Goal: Ask a question

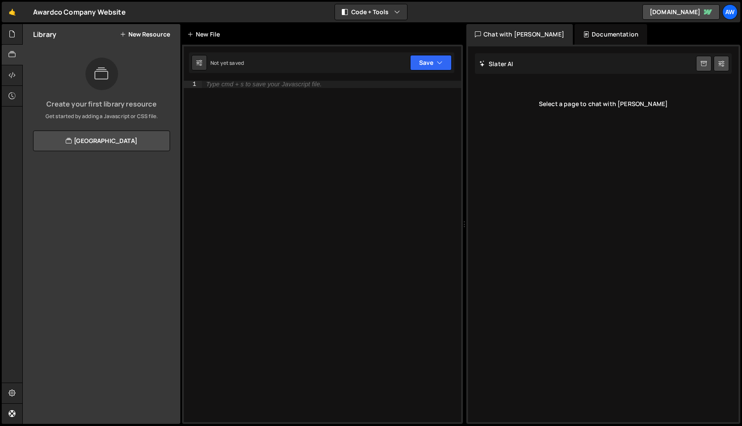
click at [209, 38] on div "New File" at bounding box center [205, 34] width 36 height 9
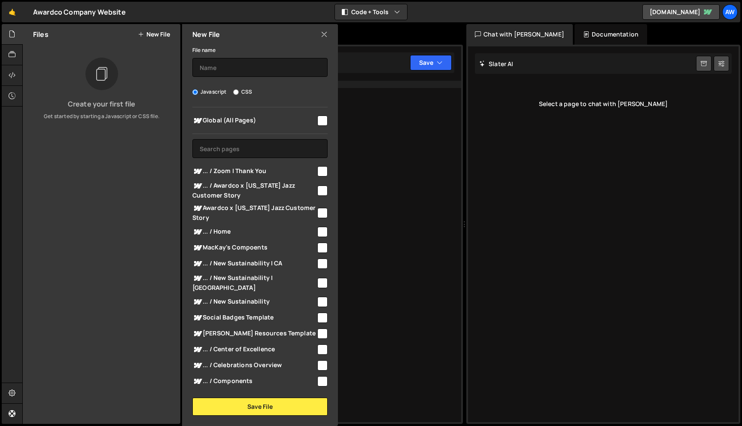
click at [318, 190] on input "checkbox" at bounding box center [322, 190] width 10 height 10
checkbox input "true"
click at [322, 212] on input "checkbox" at bounding box center [322, 213] width 10 height 10
checkbox input "true"
click at [276, 68] on input "text" at bounding box center [259, 67] width 135 height 19
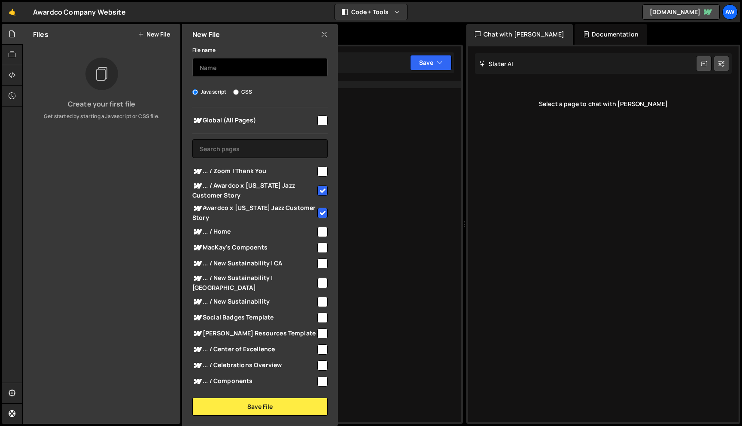
type input "A"
type input "U"
type input "t"
type input "awardcoJazzCustomerStory"
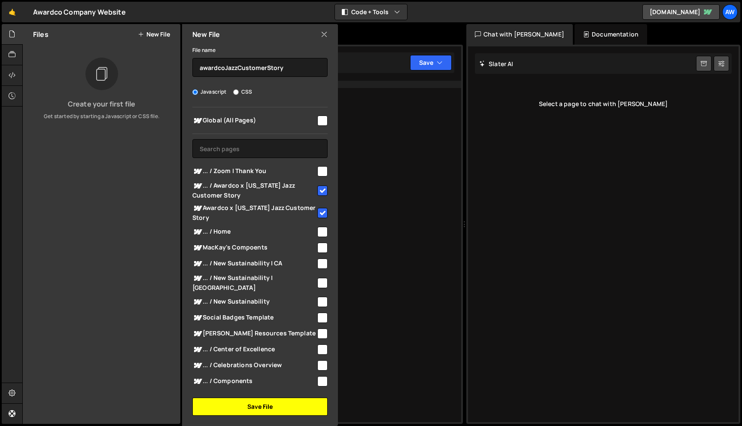
click at [291, 410] on button "Save File" at bounding box center [259, 406] width 135 height 18
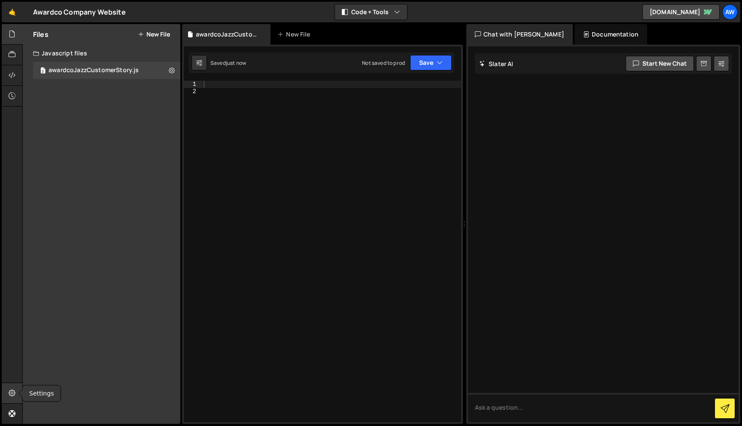
click at [14, 395] on icon at bounding box center [12, 392] width 7 height 9
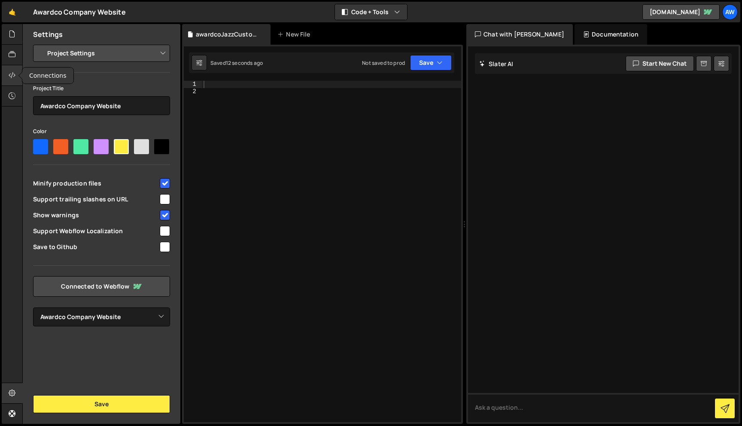
click at [12, 73] on icon at bounding box center [12, 74] width 7 height 9
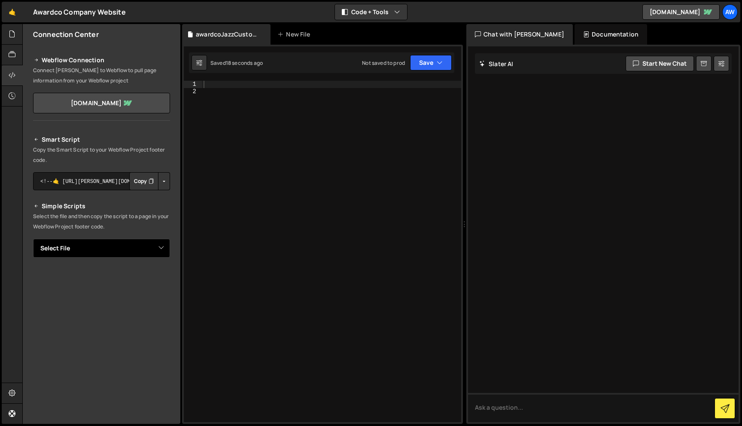
click at [159, 252] on select "Select File awardcoJazzCustomerStory.js" at bounding box center [101, 248] width 137 height 19
click at [163, 248] on select "Select File awardcoJazzCustomerStory.js" at bounding box center [101, 248] width 137 height 19
select select "46163"
click at [33, 239] on select "Select File awardcoJazzCustomerStory.js" at bounding box center [101, 248] width 137 height 19
click at [141, 276] on button "Copy" at bounding box center [143, 277] width 29 height 18
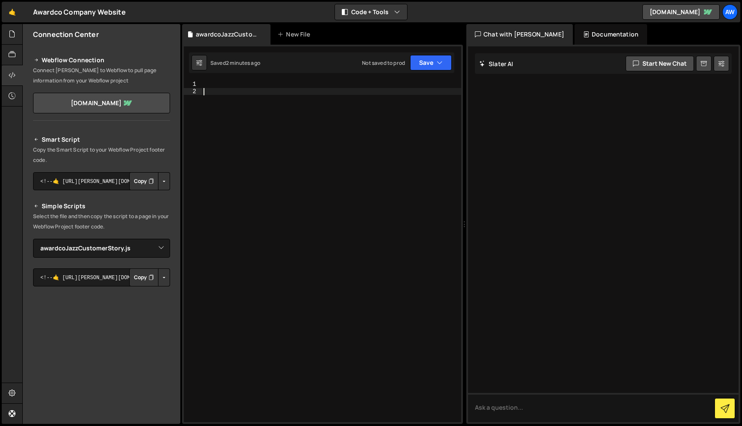
click at [314, 173] on div at bounding box center [331, 258] width 259 height 355
click at [299, 83] on div at bounding box center [331, 258] width 259 height 355
paste textarea "</script>"
type textarea "</script>"
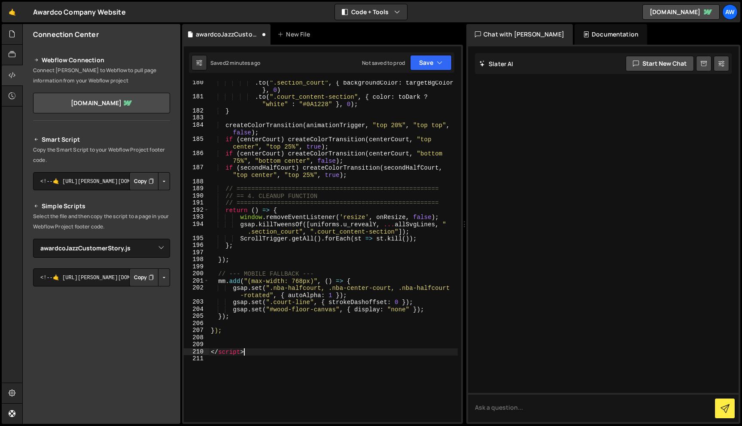
scroll to position [1564, 0]
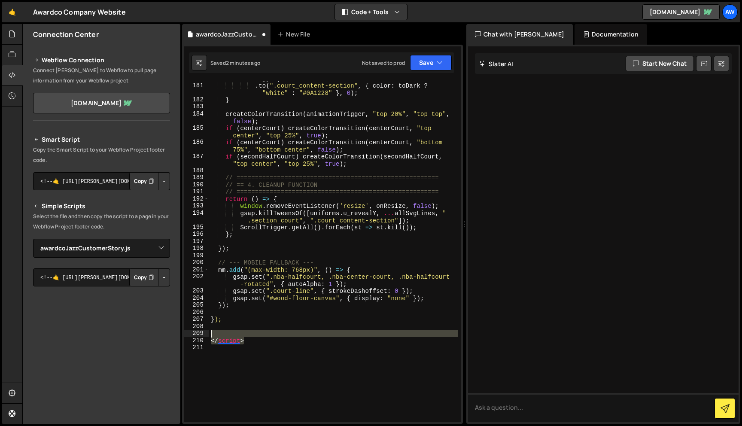
drag, startPoint x: 269, startPoint y: 344, endPoint x: 176, endPoint y: 326, distance: 95.2
click at [176, 327] on div "Files New File Create your first file Get started by starting a Javascript or C…" at bounding box center [381, 224] width 719 height 400
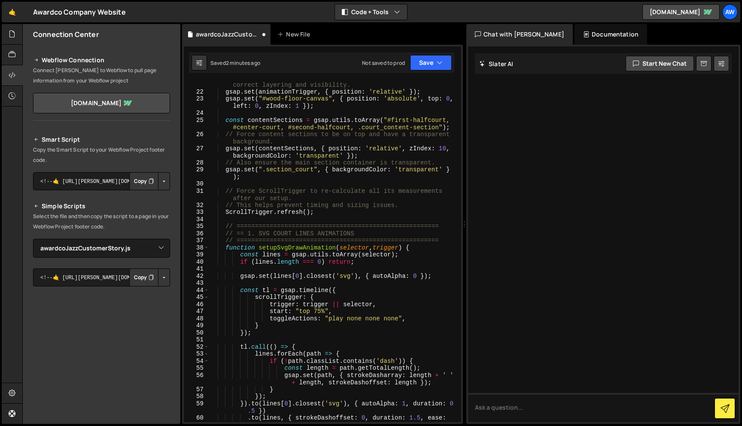
scroll to position [0, 0]
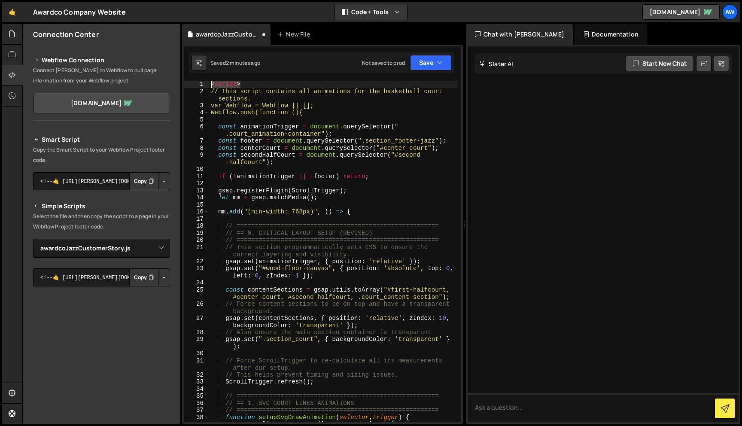
drag, startPoint x: 246, startPoint y: 83, endPoint x: 197, endPoint y: 82, distance: 48.9
click at [197, 82] on div "1 2 3 4 5 6 7 8 9 10 11 12 13 14 15 16 17 18 19 20 21 22 23 24 25 26 27 28 29 3…" at bounding box center [322, 251] width 277 height 341
type textarea "<script>"
type textarea "// This script contains all animations for the basketball court sections."
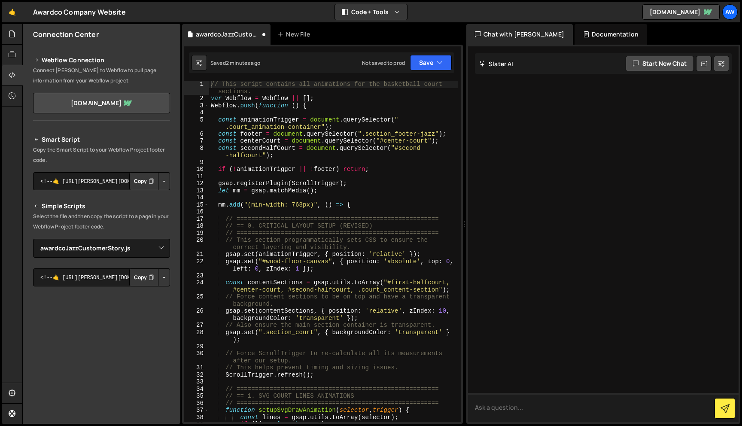
click at [535, 410] on textarea at bounding box center [603, 407] width 270 height 29
click at [704, 62] on icon at bounding box center [703, 64] width 6 height 8
click at [606, 414] on textarea at bounding box center [603, 407] width 270 height 29
drag, startPoint x: 569, startPoint y: 409, endPoint x: 558, endPoint y: 409, distance: 11.2
click at [558, 409] on textarea "Can you read the code on the left and tell me what the code is doing?" at bounding box center [603, 407] width 270 height 29
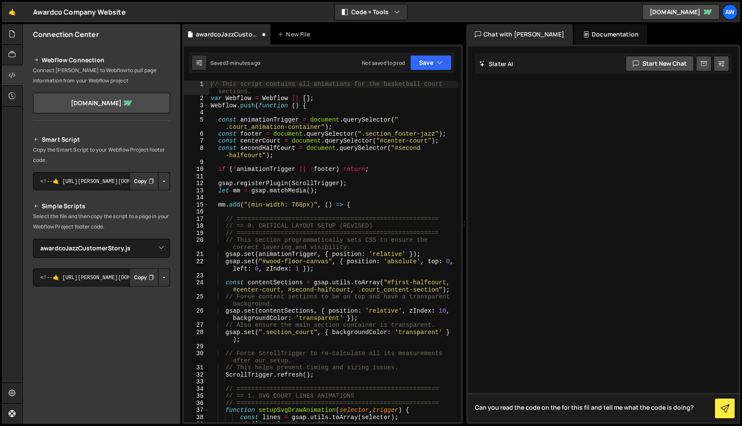
type textarea "Can you read the code on the for this file and tell me what the code is doing?"
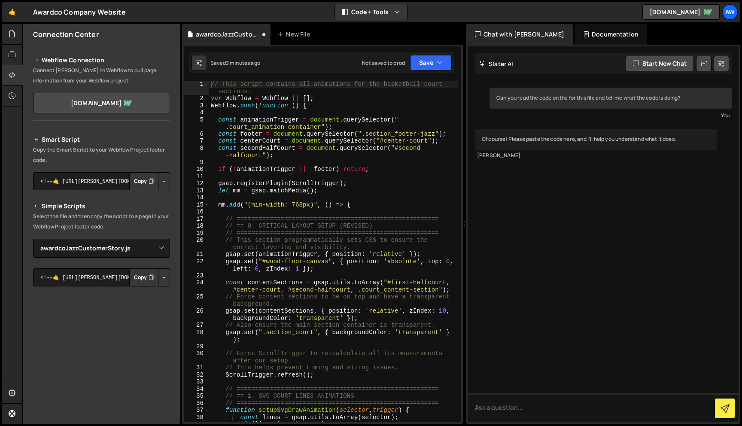
type textarea "// Force content sections to be on top and have a transparent background."
click at [410, 303] on div "// This script contains all animations for the basketball court sections. var W…" at bounding box center [333, 262] width 248 height 363
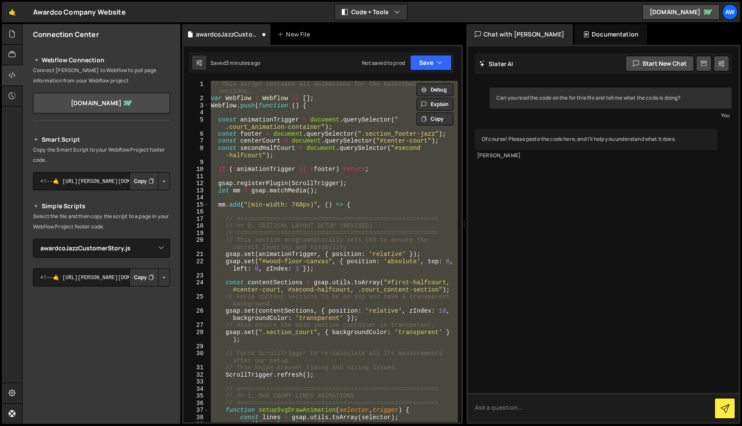
click at [537, 412] on textarea at bounding box center [603, 407] width 270 height 29
paste textarea "// This script contains all animations for the basketball court sections. var W…"
type textarea "// This script contains all animations for the basketball court sections. var W…"
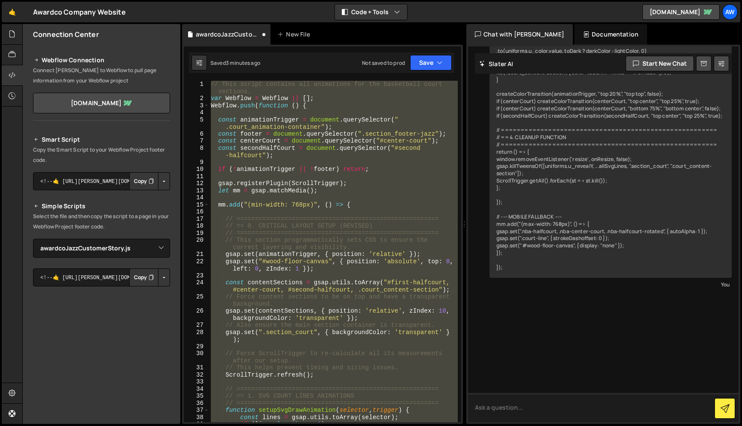
scroll to position [1522, 0]
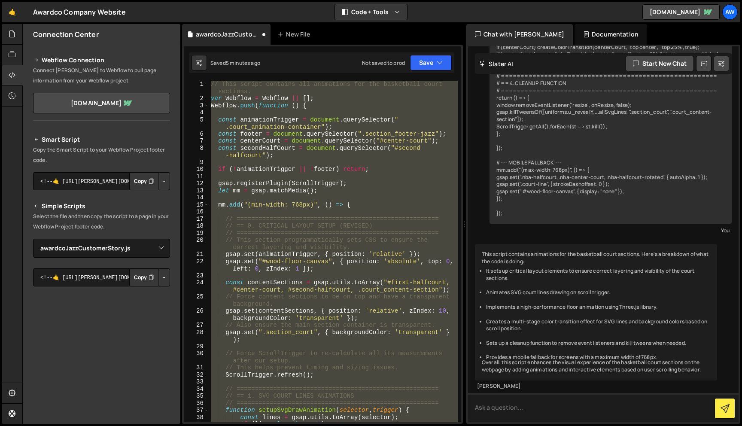
click at [488, 409] on textarea at bounding box center [603, 407] width 270 height 29
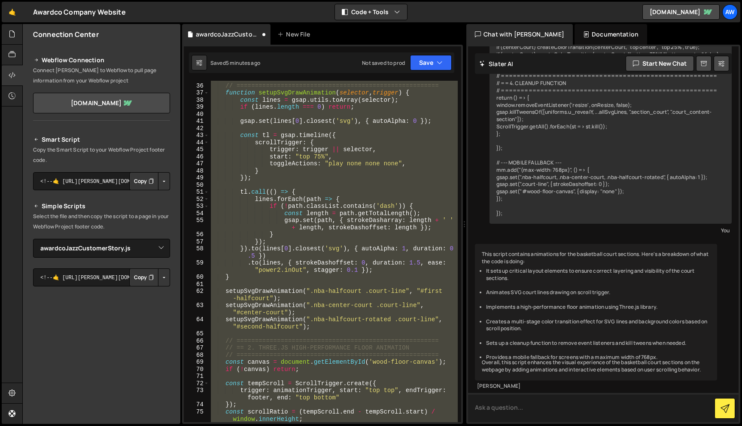
scroll to position [0, 0]
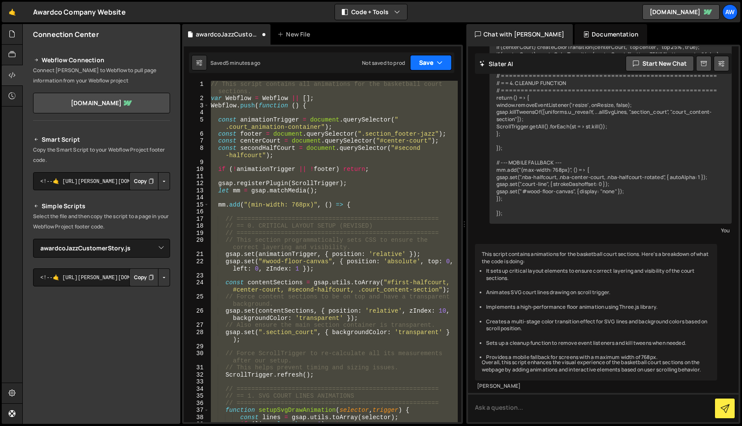
click at [425, 60] on button "Save" at bounding box center [431, 62] width 42 height 15
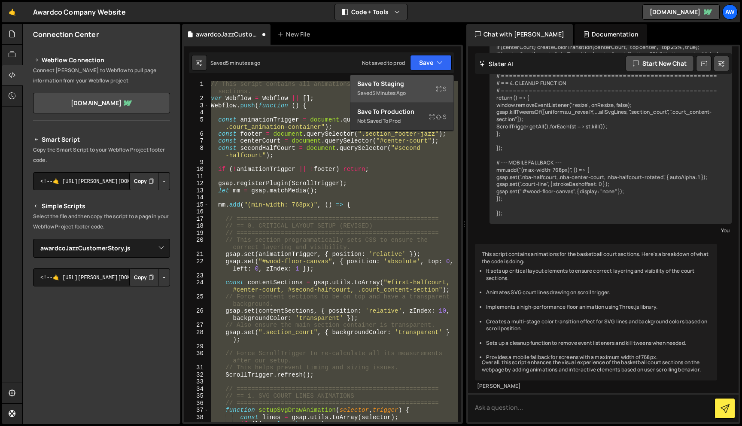
click at [421, 92] on div "Saved 5 minutes ago" at bounding box center [401, 93] width 89 height 10
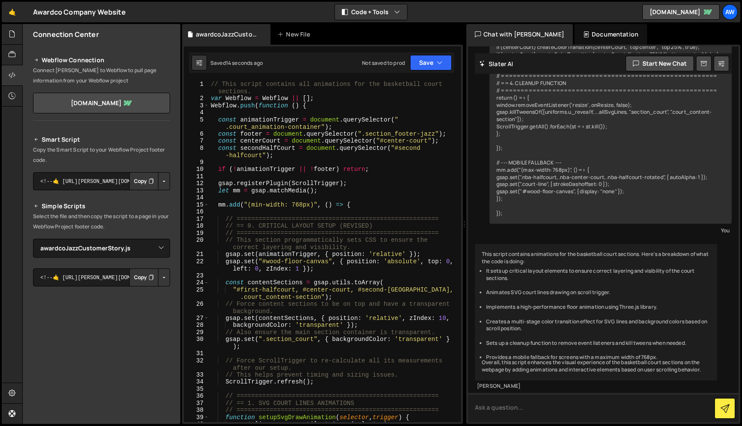
click at [543, 409] on textarea at bounding box center [603, 407] width 270 height 29
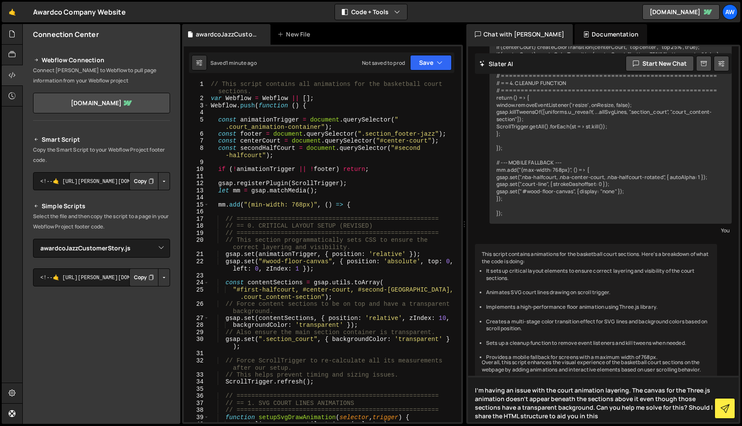
type textarea "I'm having an issue with the court animation layering. The canvas for the Three…"
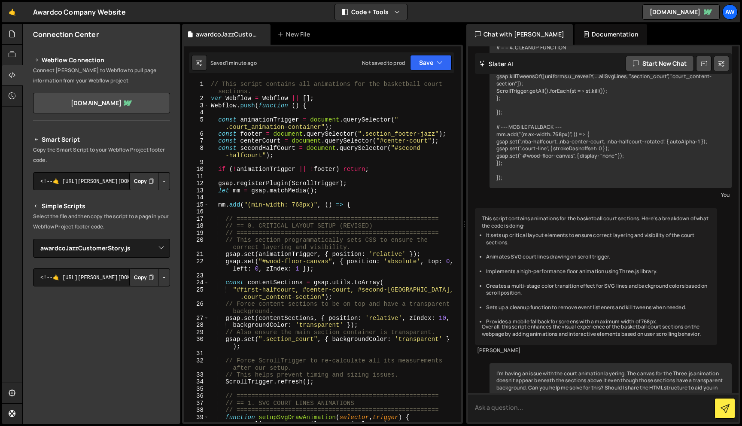
scroll to position [1638, 0]
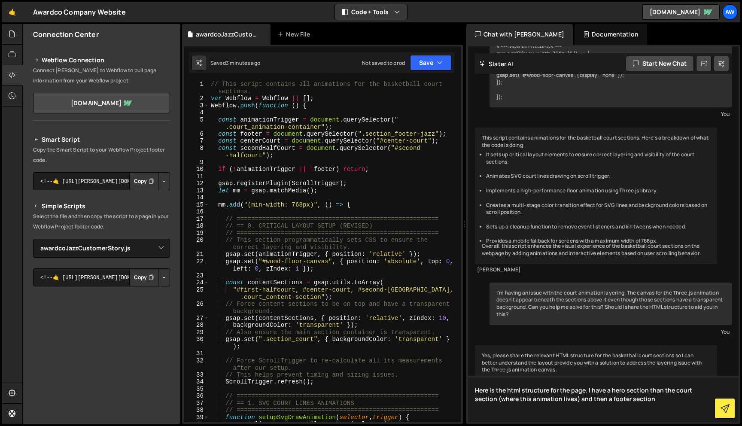
paste textarea "<div class="main-wrapper"><div class="section_hero-jazz"></div><div class="sect…"
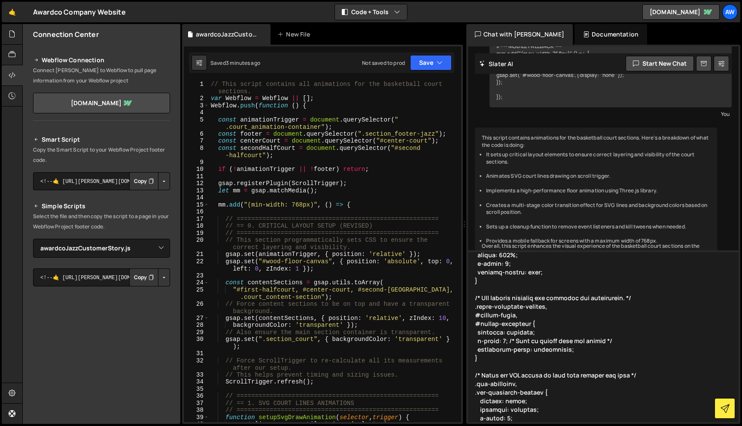
click at [575, 319] on textarea at bounding box center [603, 336] width 270 height 172
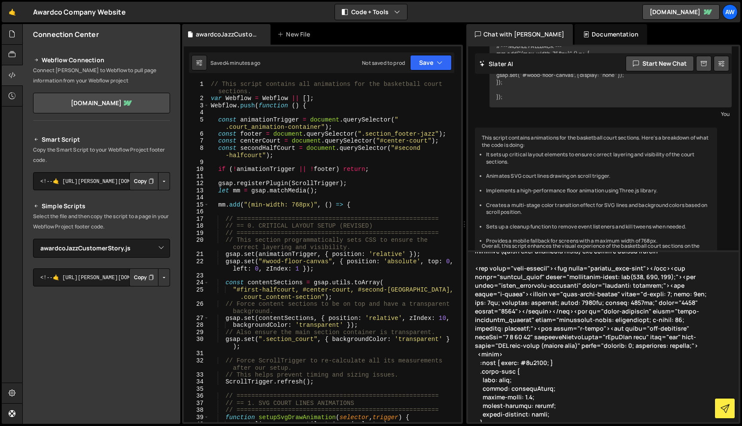
scroll to position [872, 0]
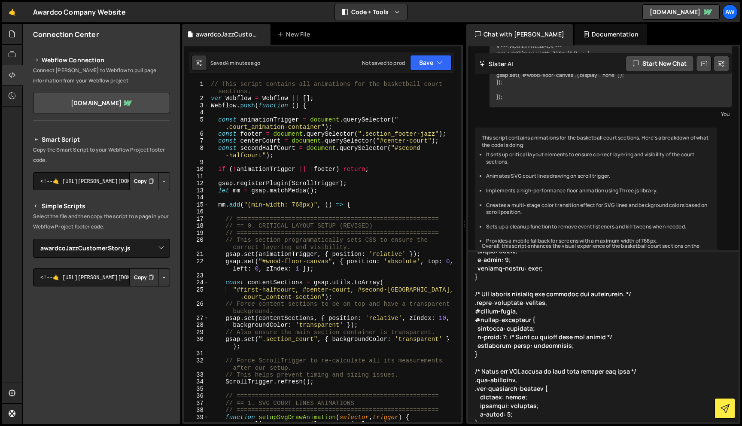
drag, startPoint x: 499, startPoint y: 415, endPoint x: 474, endPoint y: 259, distance: 158.6
click at [474, 258] on textarea at bounding box center [603, 336] width 270 height 172
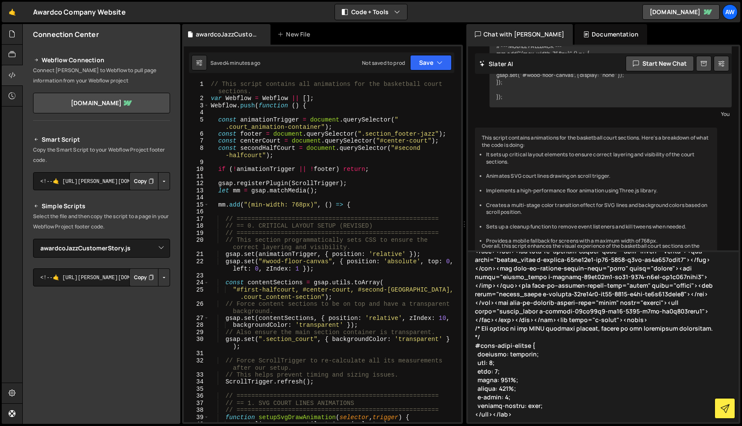
scroll to position [718, 0]
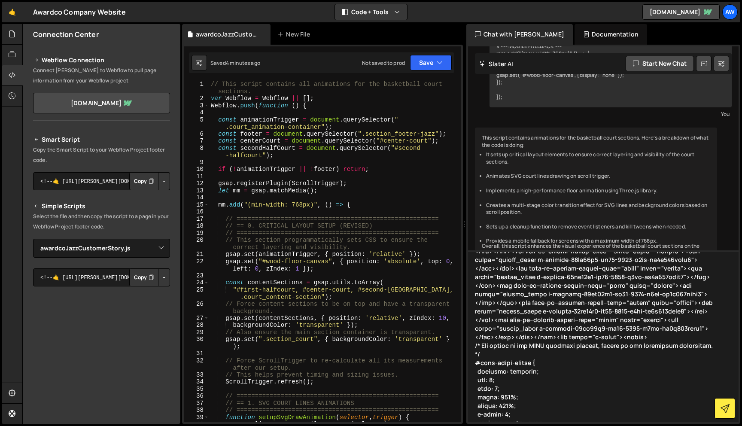
drag, startPoint x: 475, startPoint y: 414, endPoint x: 469, endPoint y: 263, distance: 150.7
click at [469, 263] on textarea at bounding box center [603, 336] width 270 height 172
click at [518, 379] on textarea at bounding box center [603, 336] width 270 height 172
drag, startPoint x: 548, startPoint y: 406, endPoint x: 599, endPoint y: 320, distance: 99.9
click at [599, 320] on textarea at bounding box center [603, 336] width 270 height 172
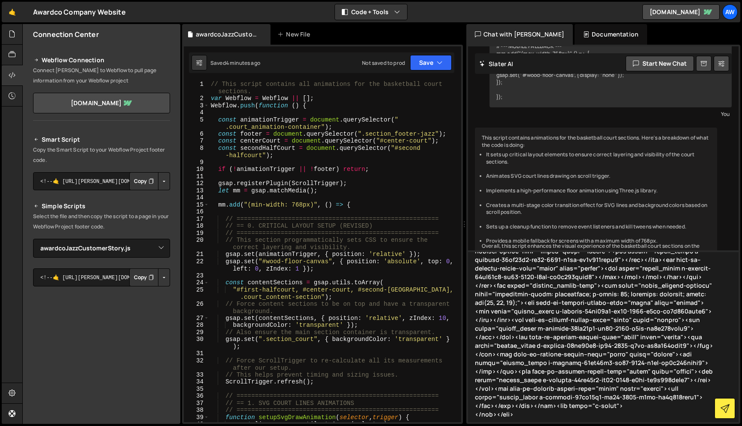
scroll to position [632, 0]
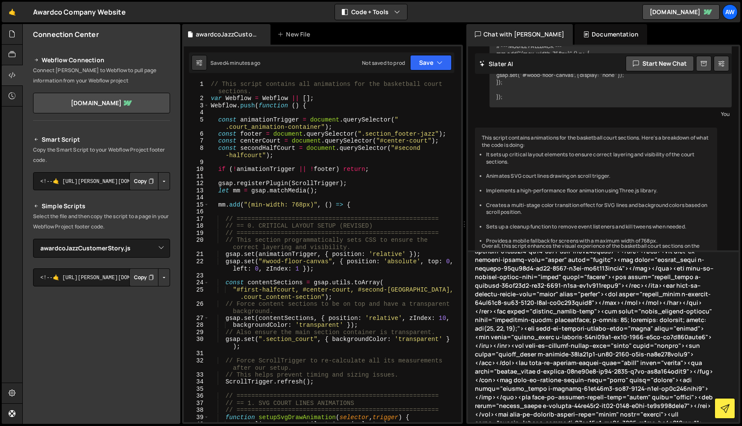
drag, startPoint x: 493, startPoint y: 415, endPoint x: 529, endPoint y: 409, distance: 37.1
click at [529, 409] on textarea at bounding box center [603, 336] width 270 height 172
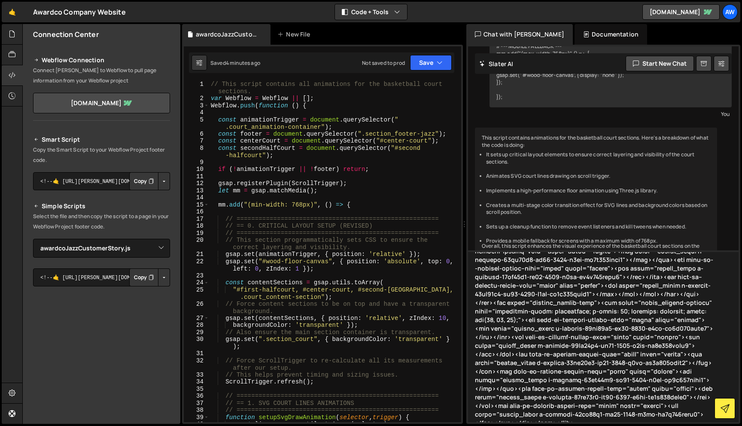
scroll to position [623, 0]
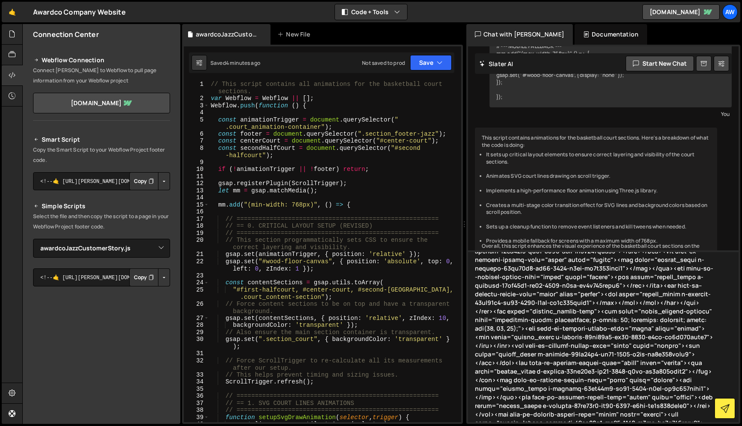
click at [618, 287] on textarea at bounding box center [603, 336] width 270 height 172
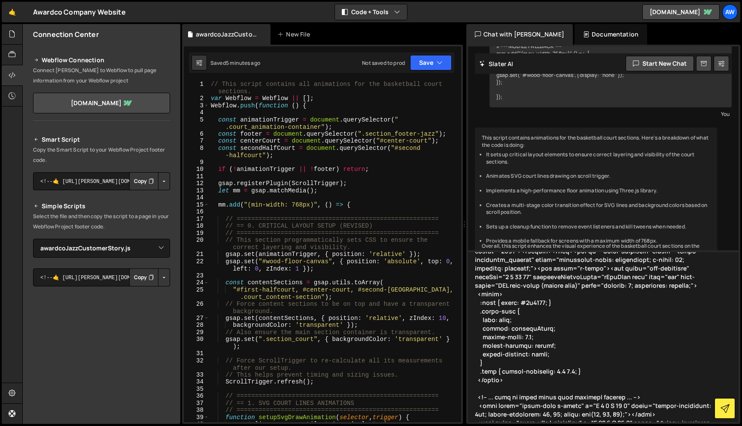
scroll to position [0, 0]
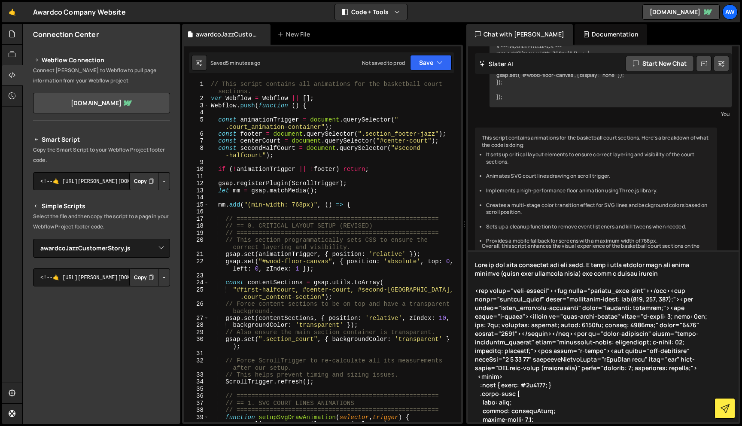
click at [636, 276] on textarea at bounding box center [603, 336] width 270 height 172
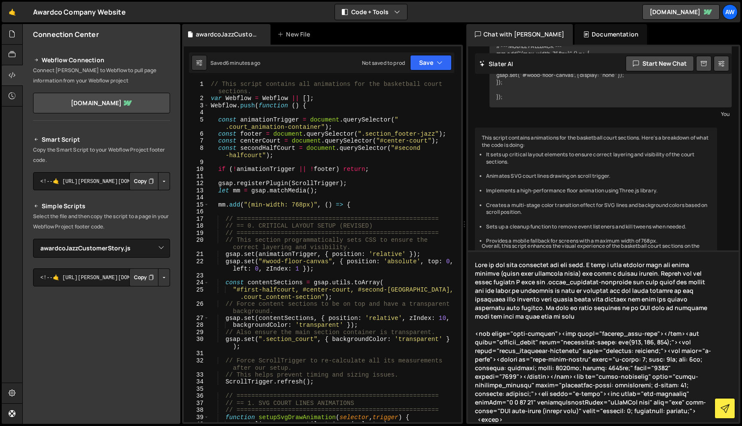
type textarea "Here is the html structure for the page. I have a hero section than the court s…"
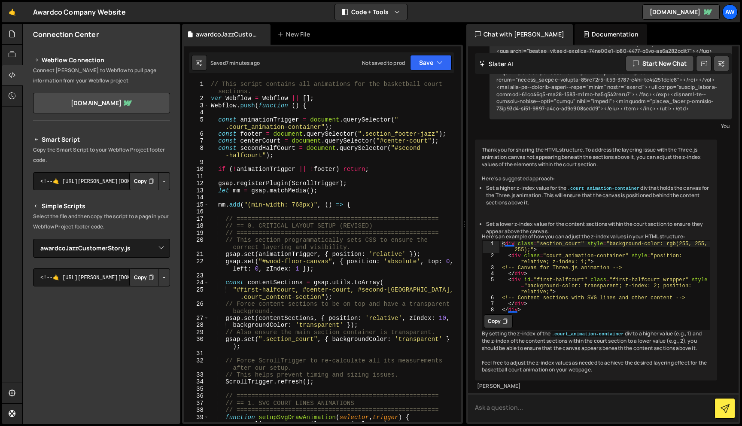
scroll to position [2567, 0]
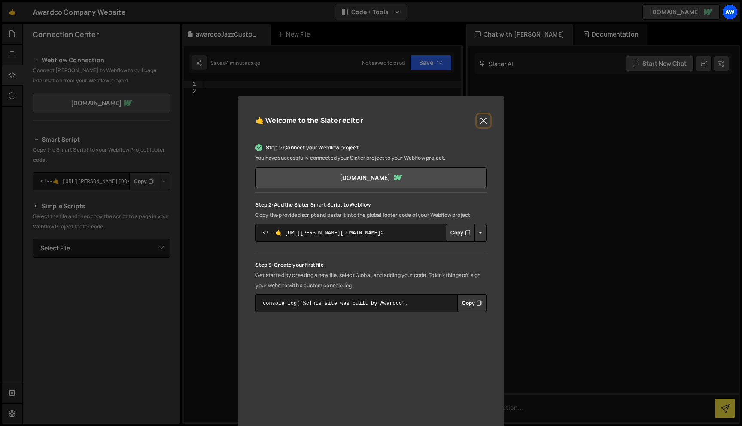
click at [732, 8] on div "Aw" at bounding box center [729, 11] width 15 height 15
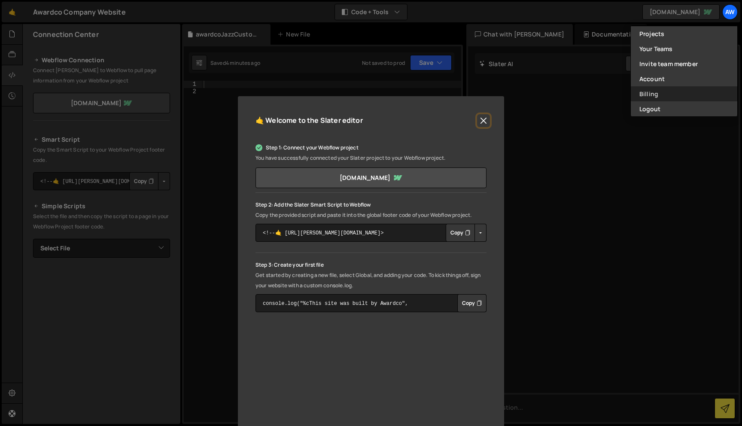
click at [699, 92] on link "Billing" at bounding box center [683, 93] width 106 height 15
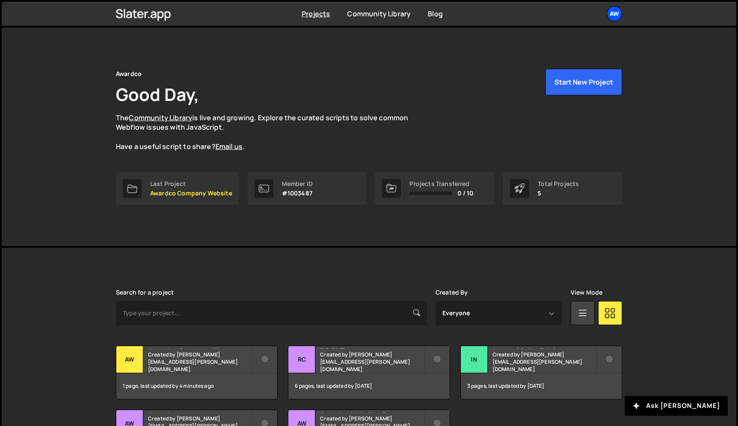
click at [609, 11] on div "Aw" at bounding box center [614, 13] width 15 height 15
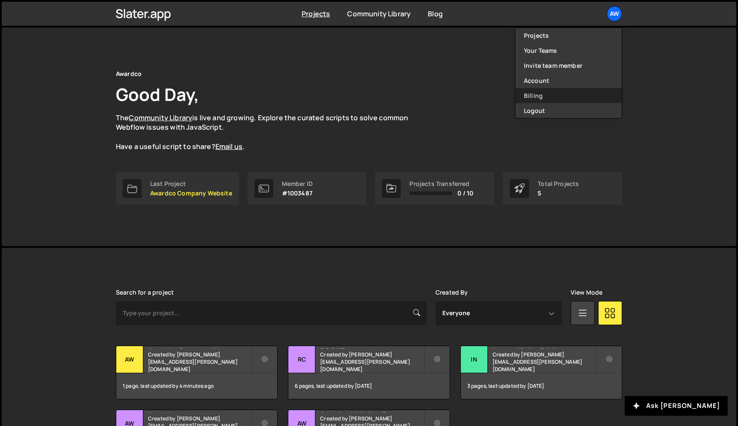
click at [586, 97] on link "Billing" at bounding box center [568, 95] width 106 height 15
